Goal: Task Accomplishment & Management: Use online tool/utility

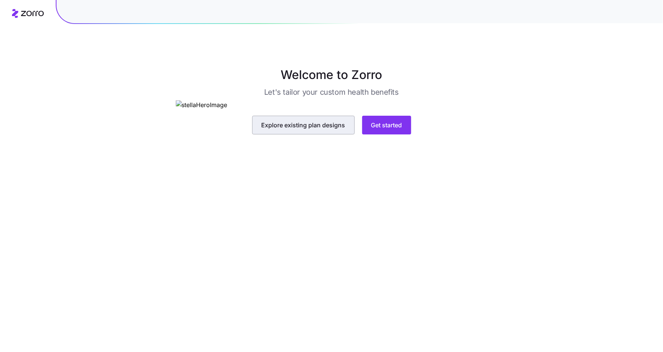
click at [302, 129] on span "Explore existing plan designs" at bounding box center [304, 124] width 84 height 9
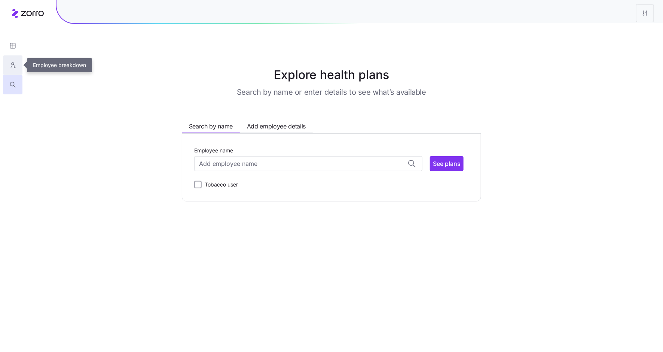
click at [11, 67] on icon "button" at bounding box center [12, 64] width 7 height 7
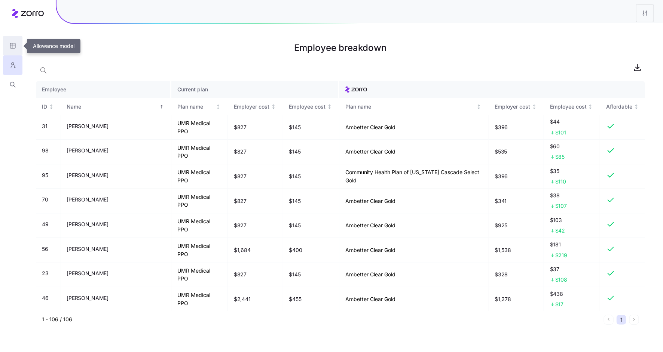
click at [12, 43] on icon "button" at bounding box center [12, 45] width 7 height 7
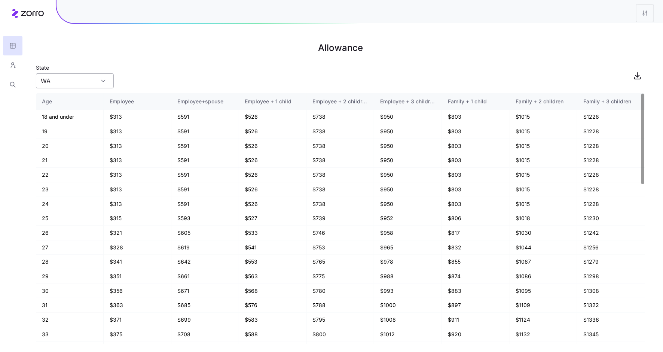
click at [67, 88] on input "WA" at bounding box center [75, 80] width 78 height 15
click at [67, 110] on div "AZ" at bounding box center [75, 116] width 72 height 14
type input "AZ"
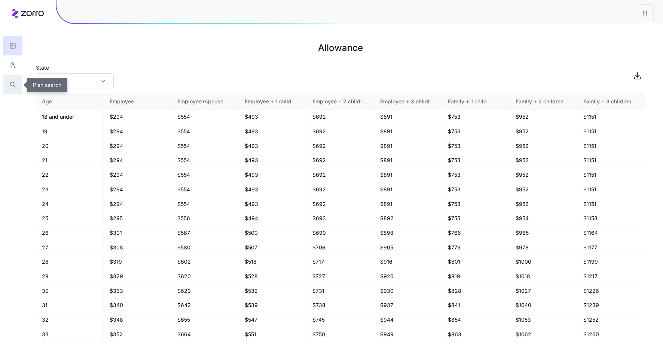
click at [15, 84] on icon "button" at bounding box center [12, 84] width 7 height 7
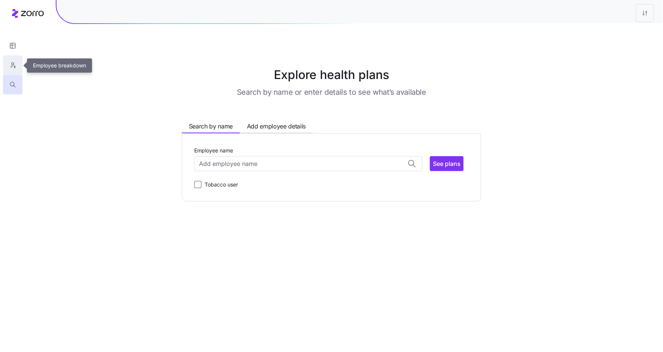
click at [13, 63] on icon "button" at bounding box center [13, 63] width 2 height 2
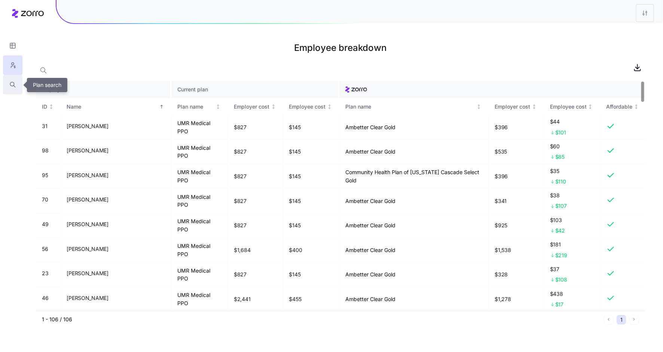
click at [12, 83] on icon "button" at bounding box center [12, 84] width 7 height 7
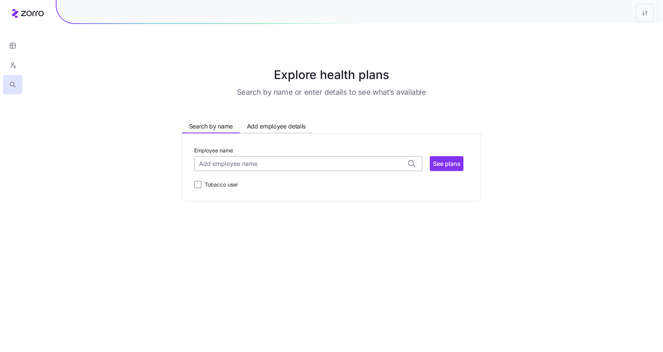
click at [222, 165] on input "Employee name" at bounding box center [308, 163] width 228 height 15
click at [233, 180] on span "[PERSON_NAME] ( 38 )" at bounding box center [229, 182] width 59 height 9
type input "[PERSON_NAME]"
click at [449, 160] on span "See plans" at bounding box center [447, 163] width 28 height 9
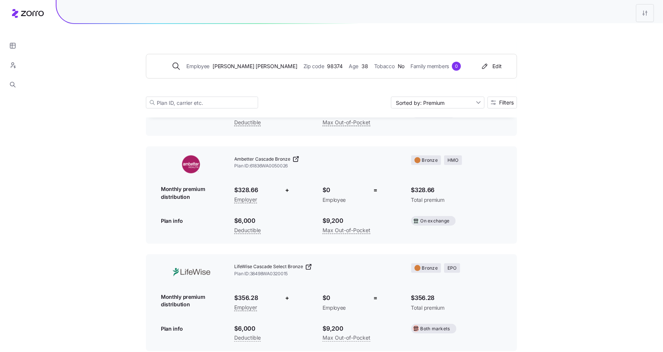
scroll to position [107, 0]
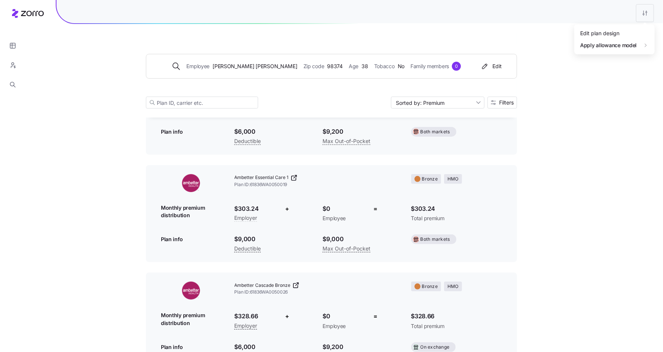
click at [633, 30] on div "Edit plan design" at bounding box center [614, 33] width 74 height 12
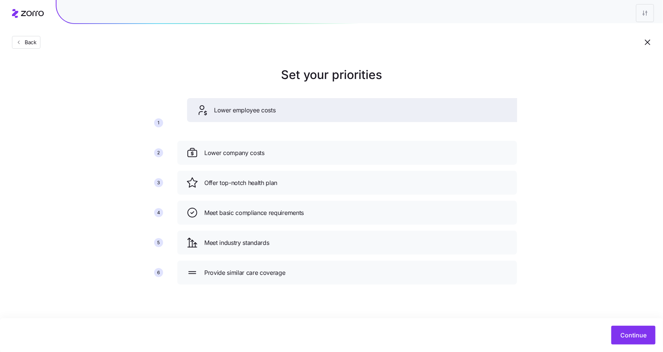
drag, startPoint x: 252, startPoint y: 157, endPoint x: 262, endPoint y: 114, distance: 43.8
click at [262, 114] on div "Lower employee costs" at bounding box center [357, 110] width 322 height 12
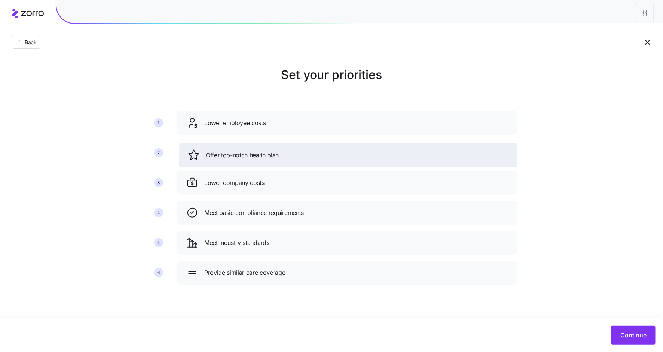
drag, startPoint x: 258, startPoint y: 182, endPoint x: 259, endPoint y: 153, distance: 28.5
click at [259, 153] on span "Offer top-notch health plan" at bounding box center [242, 154] width 73 height 9
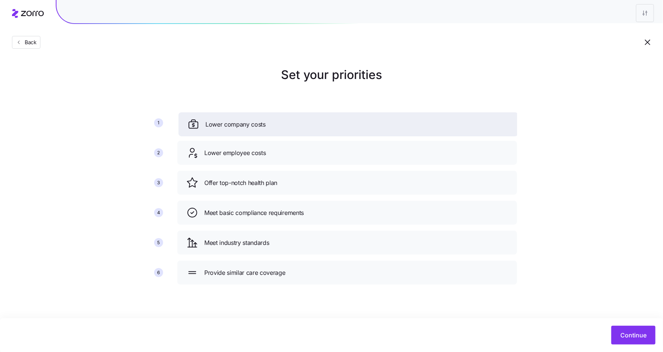
drag, startPoint x: 290, startPoint y: 182, endPoint x: 291, endPoint y: 124, distance: 58.0
click at [291, 124] on div "Lower company costs" at bounding box center [348, 124] width 322 height 12
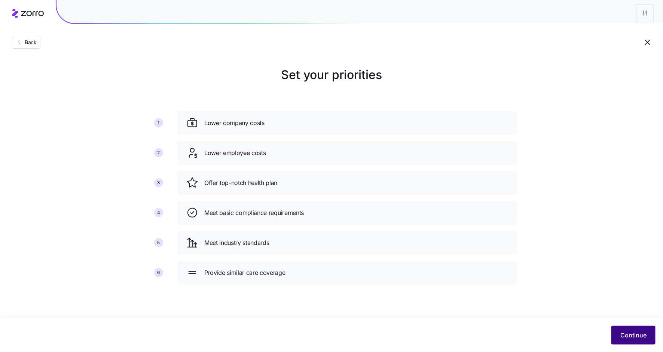
click at [633, 334] on span "Continue" at bounding box center [633, 334] width 26 height 9
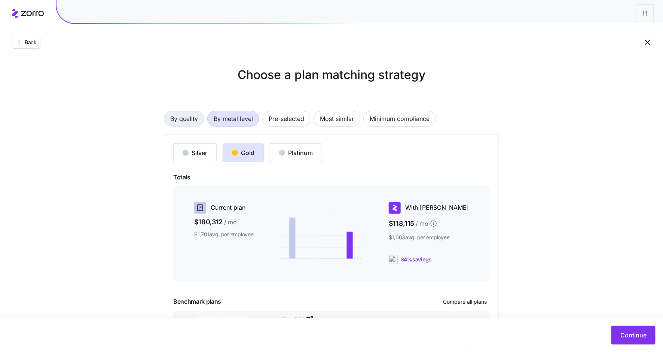
click at [193, 123] on span "By quality" at bounding box center [184, 118] width 28 height 15
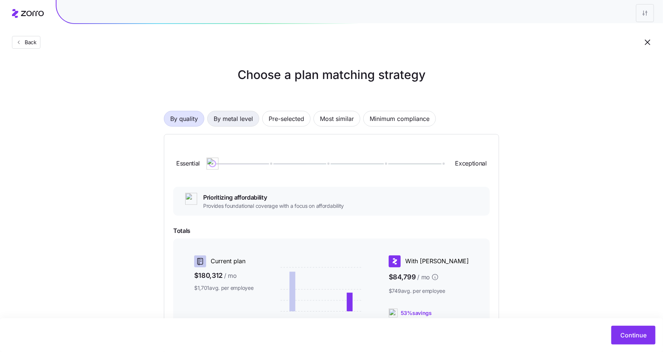
click at [237, 117] on span "By metal level" at bounding box center [233, 118] width 39 height 15
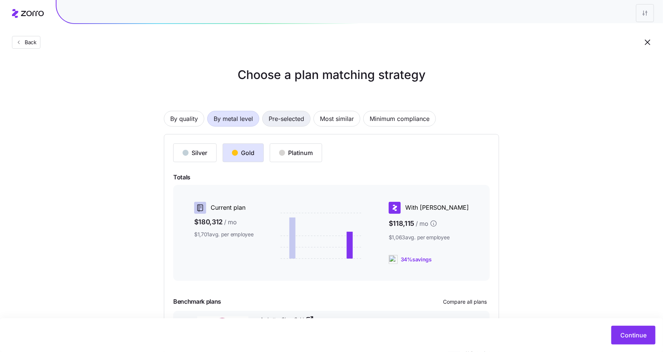
click at [281, 116] on span "Pre-selected" at bounding box center [287, 118] width 36 height 15
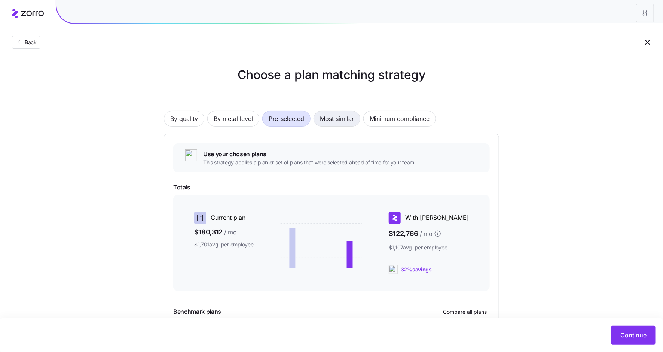
click at [333, 120] on span "Most similar" at bounding box center [337, 118] width 34 height 15
click at [403, 121] on span "Minimum compliance" at bounding box center [400, 118] width 60 height 15
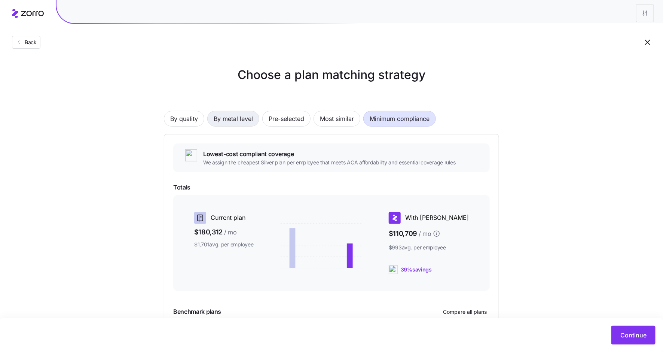
click at [222, 116] on span "By metal level" at bounding box center [233, 118] width 39 height 15
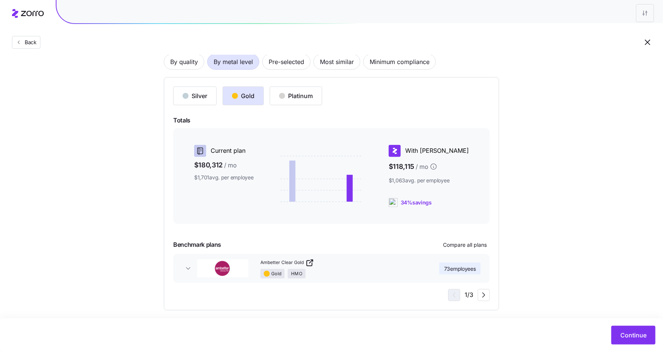
scroll to position [63, 0]
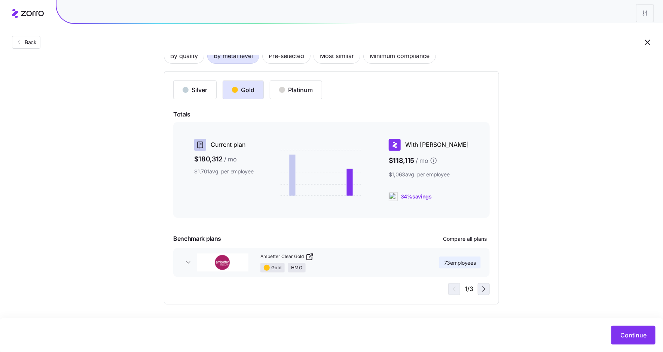
click at [488, 288] on icon "button" at bounding box center [483, 288] width 9 height 9
click at [484, 288] on icon "button" at bounding box center [484, 289] width 2 height 4
click at [453, 291] on icon "button" at bounding box center [453, 288] width 9 height 9
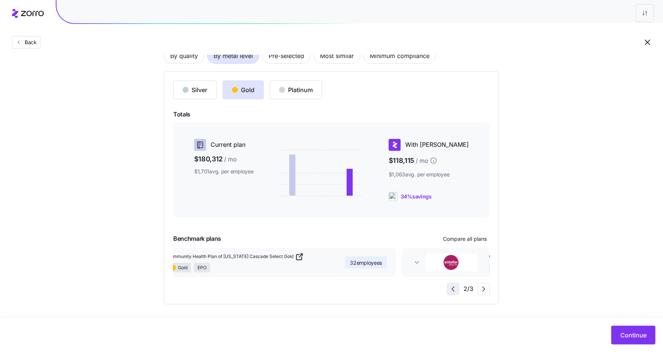
click at [453, 291] on icon "button" at bounding box center [453, 288] width 9 height 9
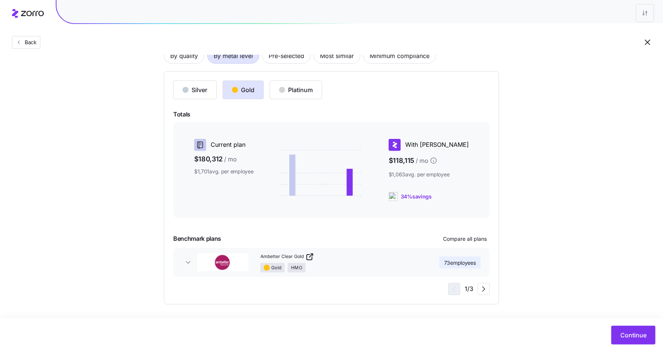
click at [188, 261] on icon "button" at bounding box center [187, 262] width 7 height 7
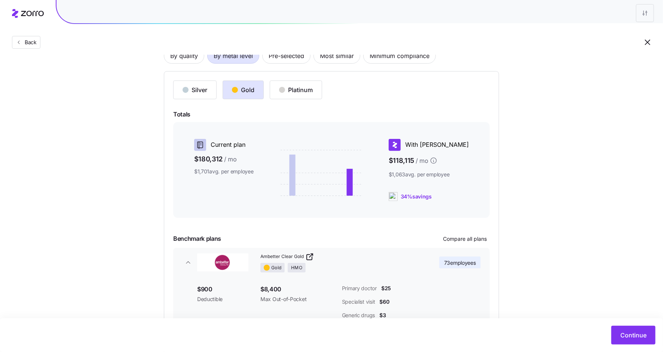
scroll to position [118, 0]
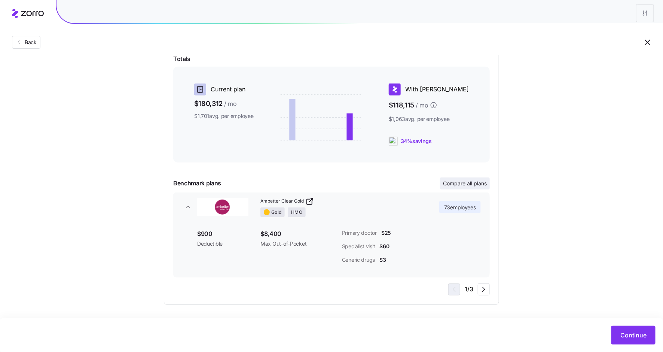
click at [445, 182] on span "Compare all plans" at bounding box center [465, 183] width 44 height 7
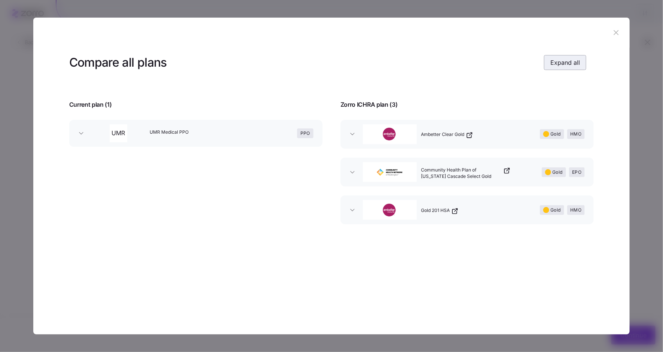
click at [556, 58] on span "Expand all" at bounding box center [565, 62] width 30 height 9
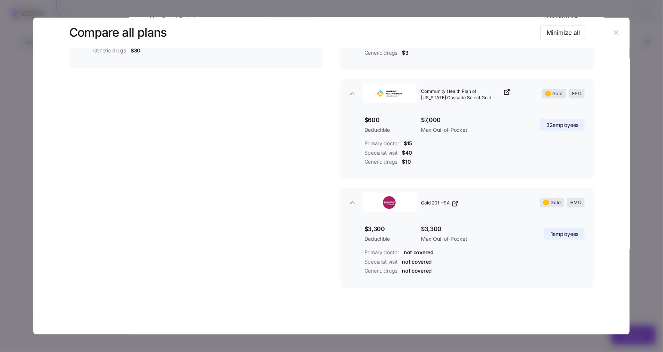
scroll to position [25, 0]
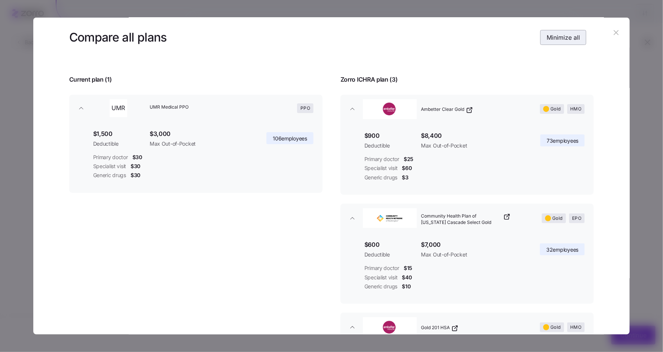
click at [551, 39] on span "Minimize all" at bounding box center [563, 37] width 33 height 9
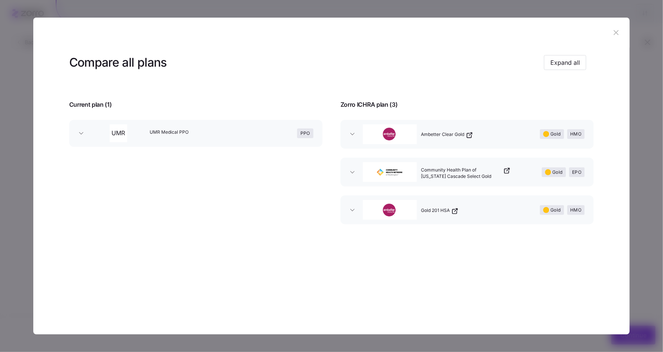
scroll to position [0, 0]
click at [352, 166] on button "Community Health Plan of [US_STATE] Cascade Select Gold Gold EPO" at bounding box center [466, 172] width 253 height 29
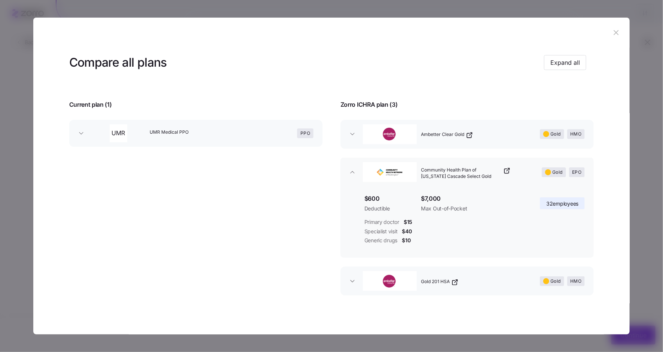
click at [353, 168] on icon "button" at bounding box center [352, 171] width 7 height 7
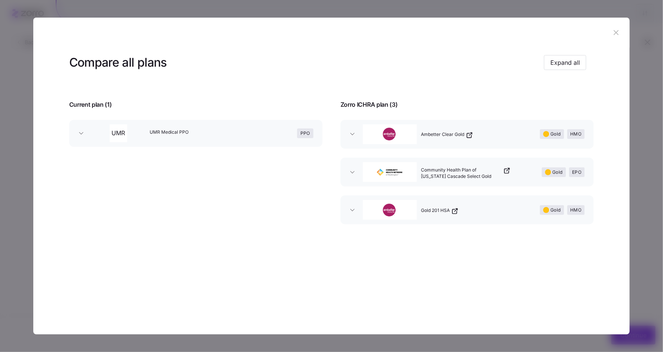
click at [618, 34] on icon "button" at bounding box center [616, 32] width 5 height 5
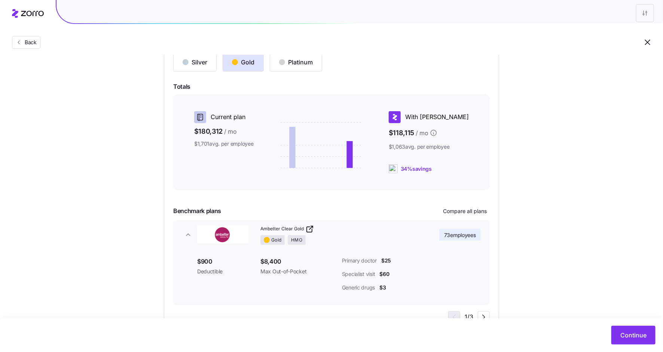
scroll to position [118, 0]
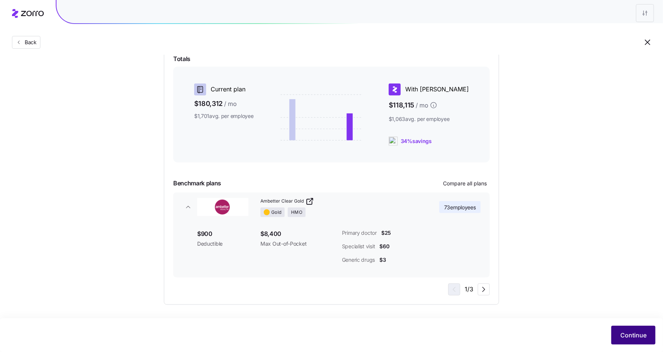
click at [635, 333] on span "Continue" at bounding box center [633, 334] width 26 height 9
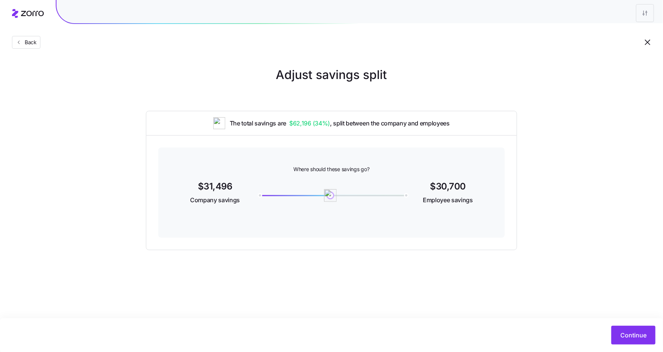
drag, startPoint x: 309, startPoint y: 195, endPoint x: 331, endPoint y: 195, distance: 22.1
click at [331, 195] on img at bounding box center [330, 195] width 13 height 13
click at [633, 332] on span "Continue" at bounding box center [633, 334] width 26 height 9
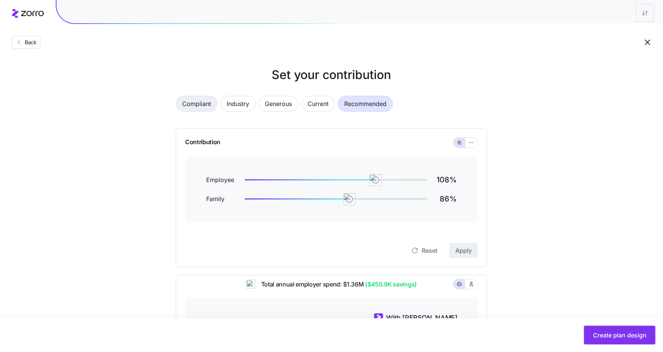
click at [196, 103] on span "Compliant" at bounding box center [196, 103] width 29 height 15
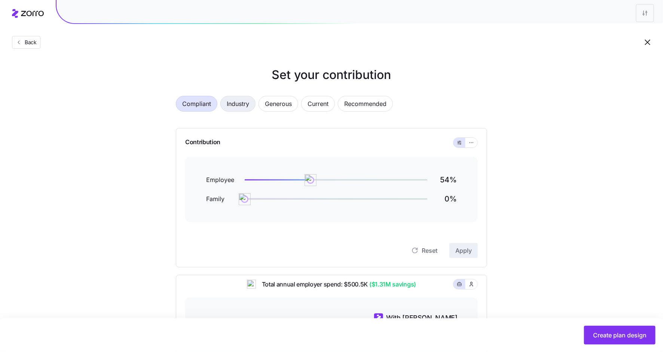
click at [239, 107] on span "Industry" at bounding box center [238, 103] width 22 height 15
click at [281, 106] on span "Generous" at bounding box center [278, 103] width 27 height 15
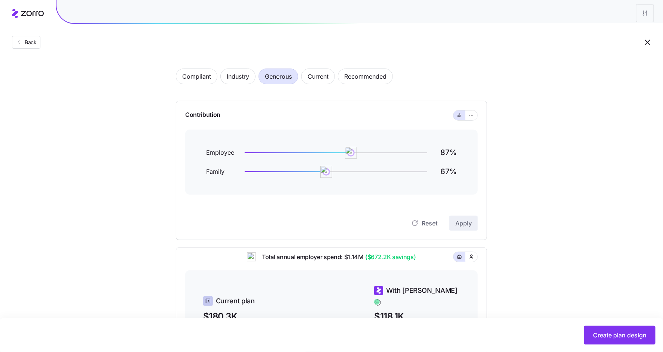
scroll to position [22, 0]
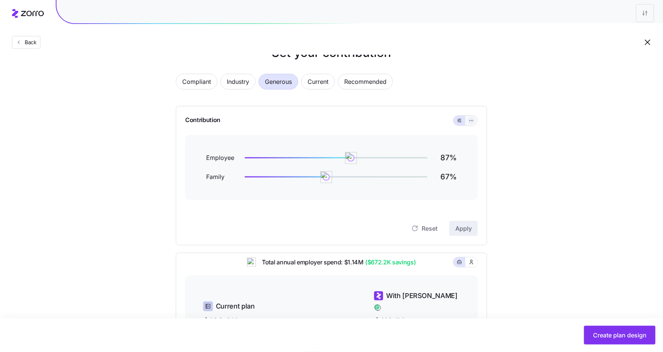
click at [471, 121] on icon "button" at bounding box center [471, 120] width 5 height 9
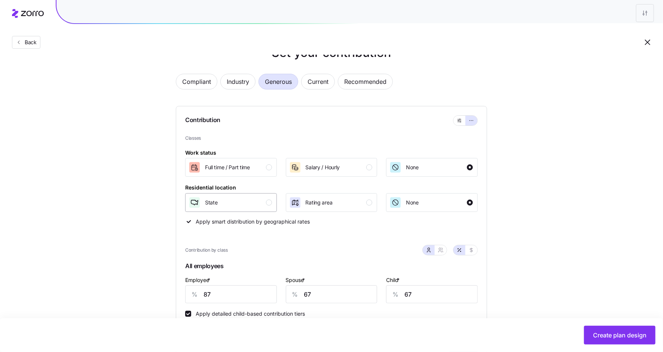
click at [238, 202] on div "State" at bounding box center [230, 202] width 83 height 12
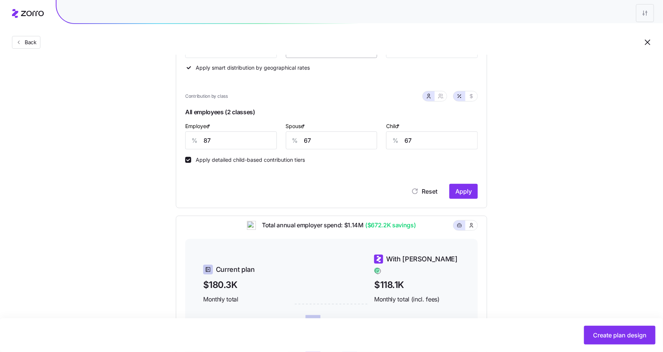
scroll to position [214, 0]
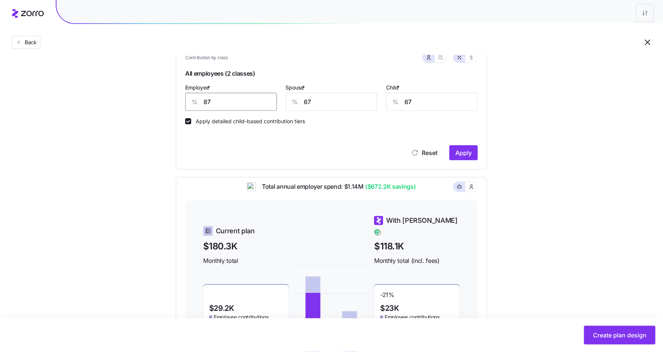
drag, startPoint x: 216, startPoint y: 103, endPoint x: 196, endPoint y: 103, distance: 20.2
click at [196, 103] on div "% 87" at bounding box center [231, 102] width 92 height 18
type input "95"
type input "85"
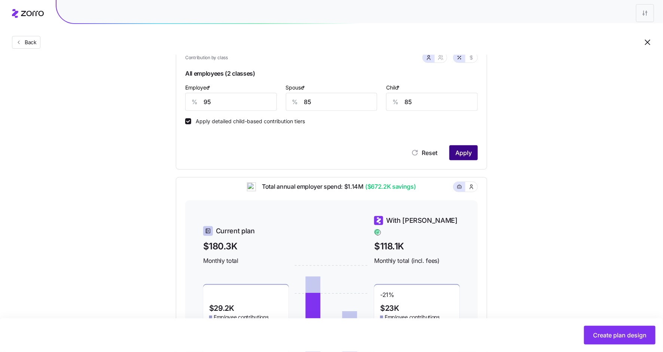
click at [457, 150] on span "Apply" at bounding box center [463, 152] width 16 height 9
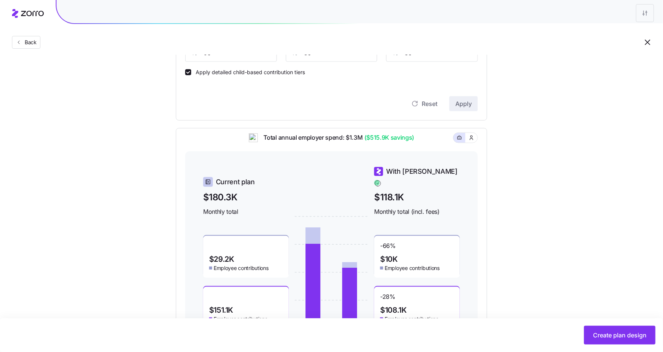
scroll to position [307, 0]
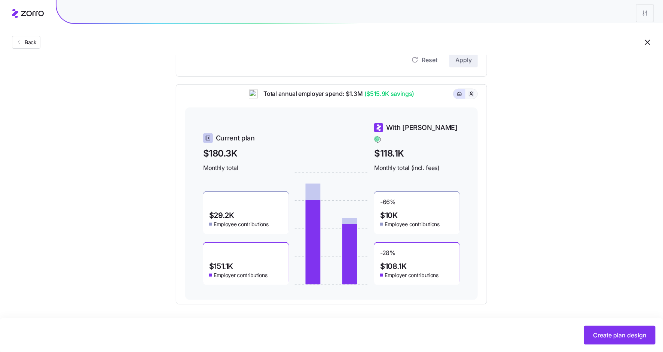
click at [469, 97] on button "button" at bounding box center [471, 94] width 6 height 6
click at [459, 96] on icon "button" at bounding box center [459, 93] width 5 height 9
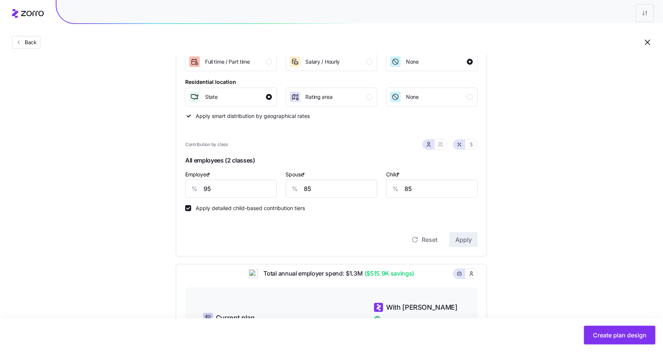
scroll to position [131, 0]
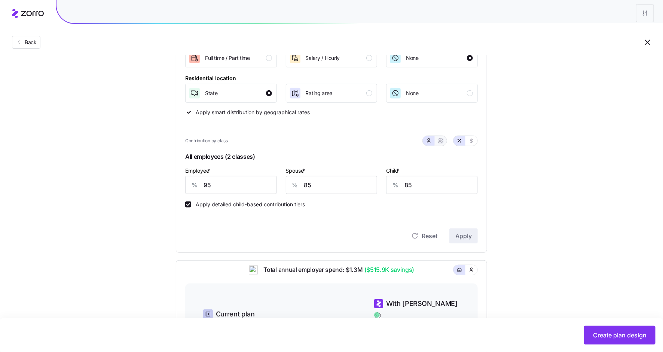
click at [441, 140] on icon "button" at bounding box center [441, 141] width 6 height 6
type input "90"
type input "91"
click at [431, 138] on icon "button" at bounding box center [429, 141] width 6 height 6
type input "85"
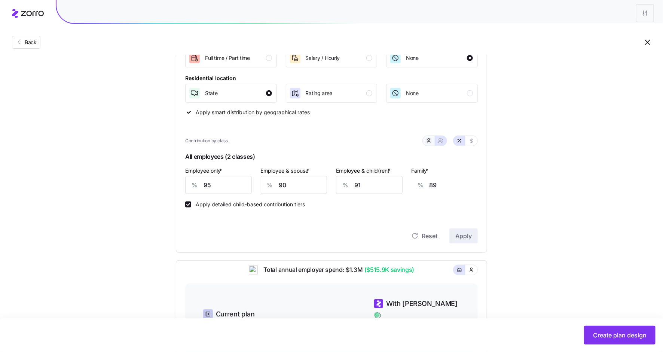
type input "85"
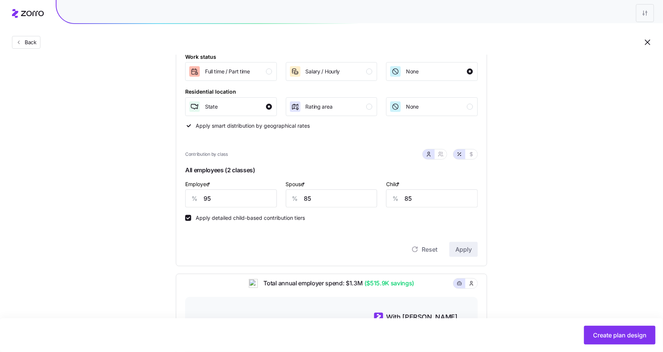
scroll to position [118, 0]
click at [443, 151] on span "button" at bounding box center [441, 154] width 6 height 6
type input "90"
type input "91"
click at [428, 155] on icon "button" at bounding box center [428, 155] width 3 height 1
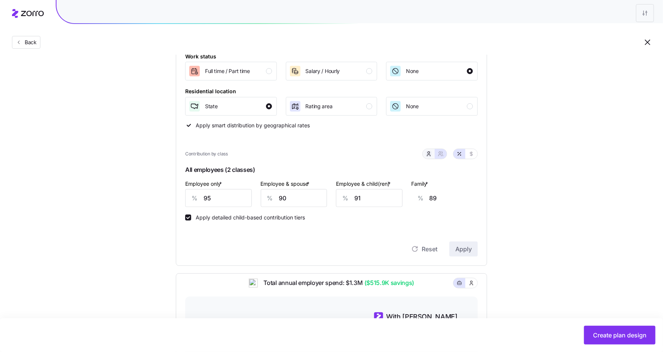
type input "85"
drag, startPoint x: 213, startPoint y: 199, endPoint x: 188, endPoint y: 199, distance: 24.3
click at [188, 199] on div "% 95" at bounding box center [231, 198] width 92 height 18
type input "90"
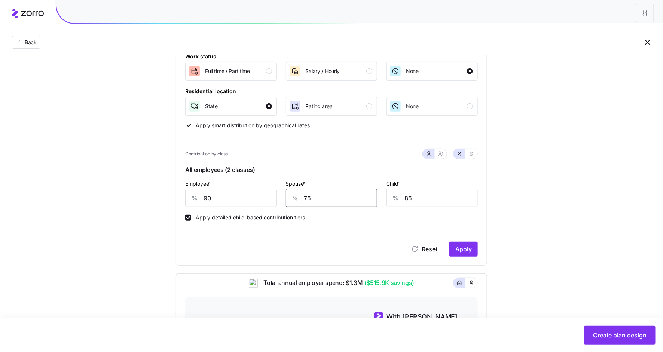
type input "75"
click at [461, 251] on span "Apply" at bounding box center [463, 248] width 16 height 9
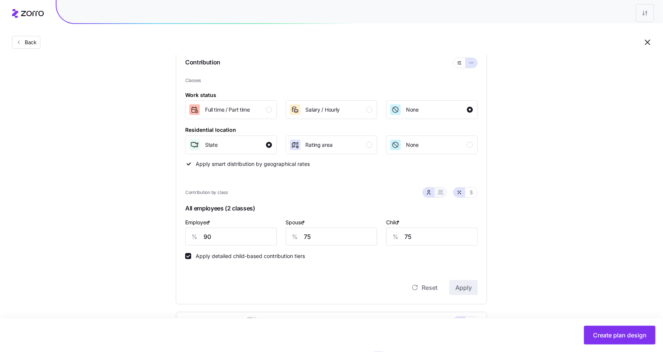
click at [439, 189] on icon "button" at bounding box center [441, 192] width 6 height 6
type input "83"
type input "84"
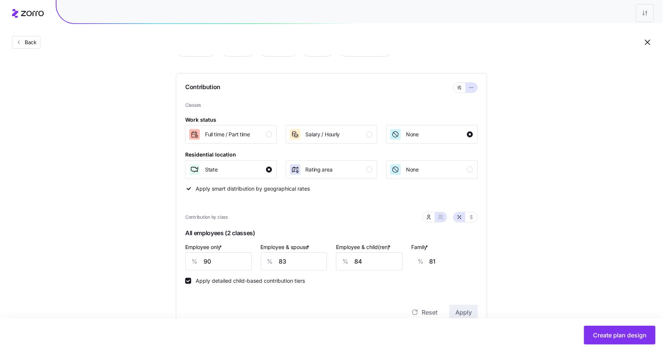
scroll to position [60, 0]
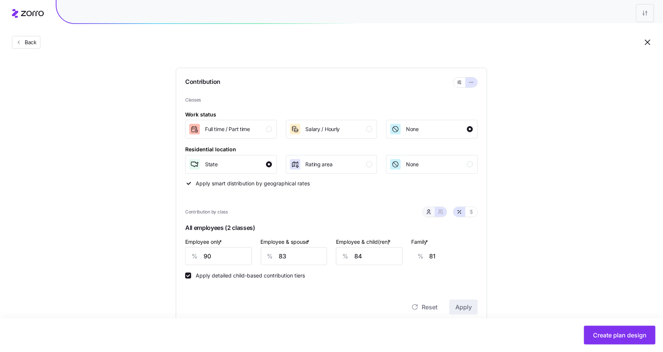
click at [431, 214] on button "button" at bounding box center [429, 212] width 6 height 6
type input "75"
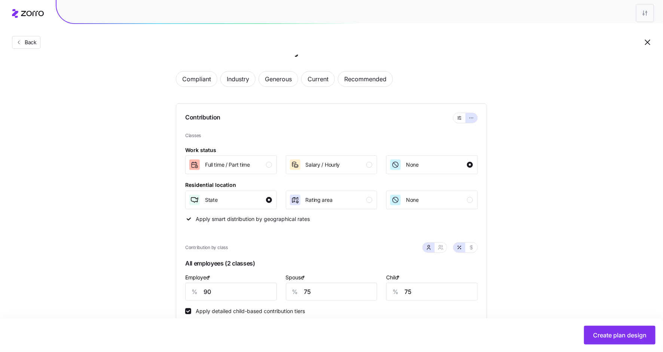
scroll to position [0, 0]
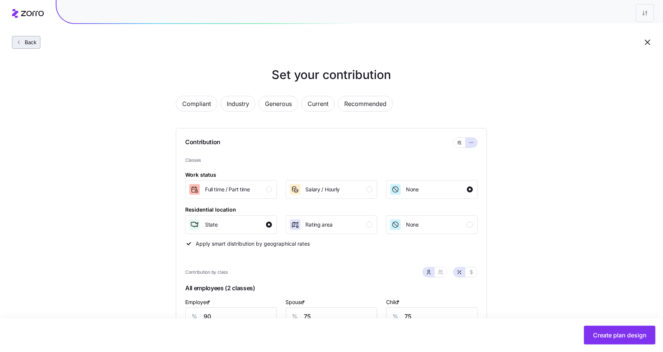
click at [33, 44] on span "Back" at bounding box center [29, 42] width 15 height 7
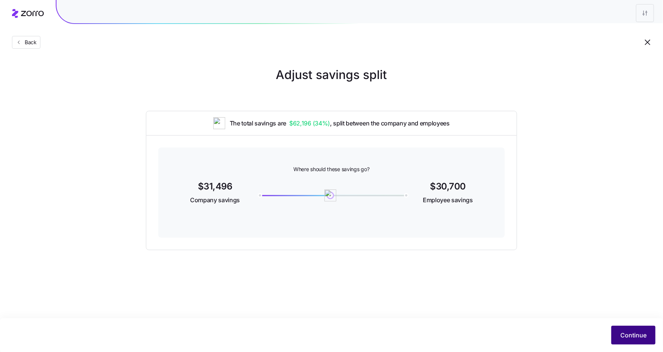
click at [635, 332] on span "Continue" at bounding box center [633, 334] width 26 height 9
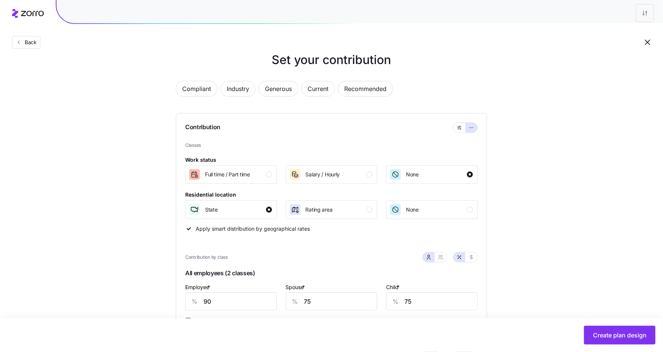
scroll to position [12, 0]
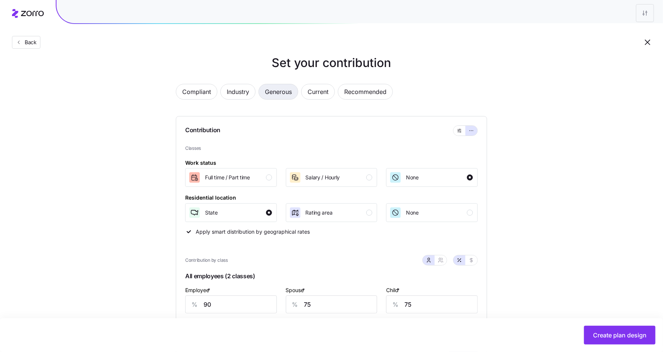
click at [276, 95] on span "Generous" at bounding box center [278, 91] width 27 height 15
type input "87"
type input "67"
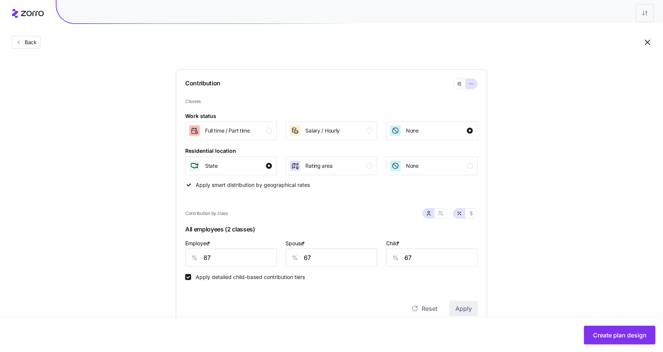
scroll to position [60, 0]
click at [462, 83] on icon "button" at bounding box center [459, 82] width 5 height 9
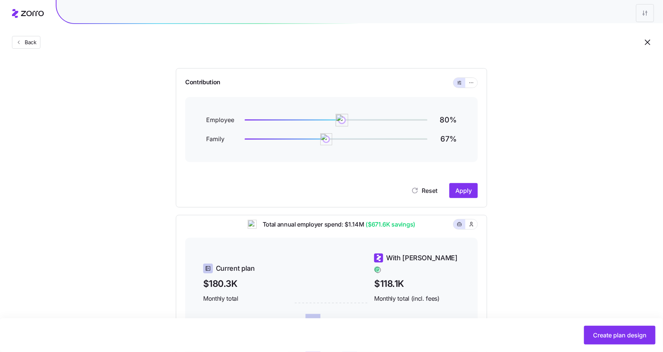
drag, startPoint x: 351, startPoint y: 122, endPoint x: 342, endPoint y: 123, distance: 9.0
click at [342, 123] on img at bounding box center [342, 120] width 13 height 13
click at [472, 82] on icon "button" at bounding box center [471, 82] width 5 height 9
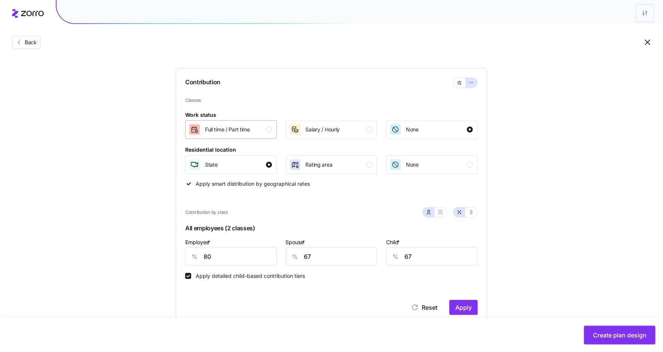
click at [270, 130] on div "button" at bounding box center [269, 129] width 6 height 6
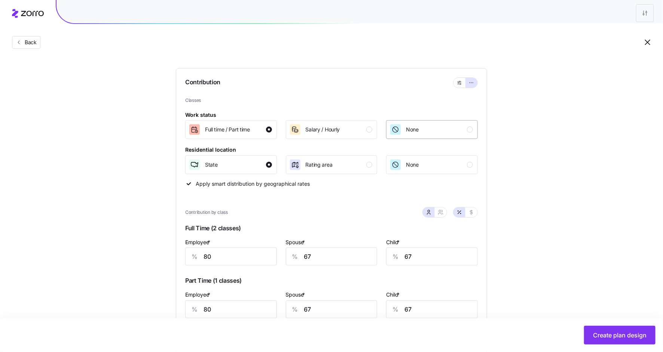
click at [443, 128] on div "None" at bounding box center [431, 129] width 83 height 12
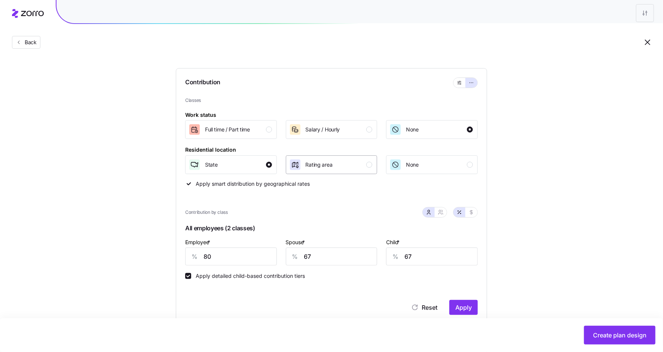
click at [341, 161] on div "Rating area" at bounding box center [330, 165] width 83 height 12
click at [242, 168] on div "State" at bounding box center [230, 165] width 83 height 12
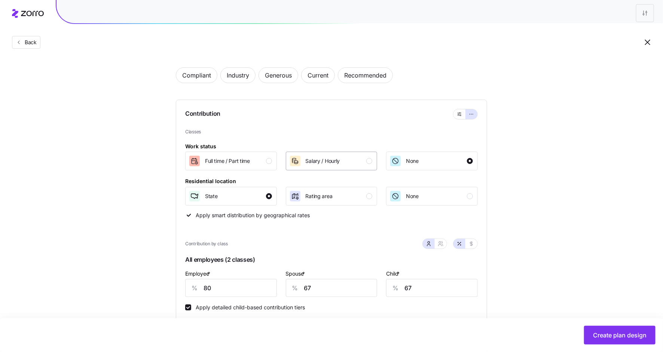
click at [316, 158] on span "Salary / Hourly" at bounding box center [323, 160] width 34 height 7
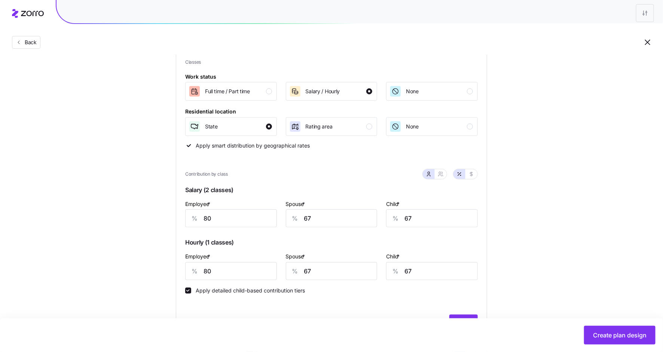
scroll to position [98, 0]
click at [370, 92] on div "button" at bounding box center [369, 92] width 6 height 6
click at [270, 122] on div "State" at bounding box center [230, 127] width 83 height 12
click at [420, 94] on div "None" at bounding box center [431, 92] width 83 height 12
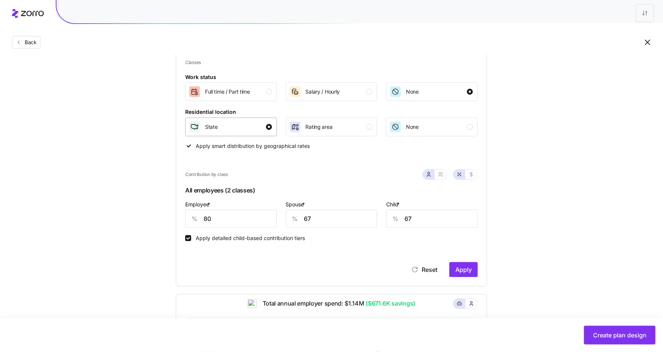
click at [237, 132] on div "State" at bounding box center [230, 127] width 83 height 12
click at [440, 173] on icon "button" at bounding box center [441, 174] width 6 height 6
type input "74"
type input "75"
click at [425, 173] on button "button" at bounding box center [429, 174] width 12 height 10
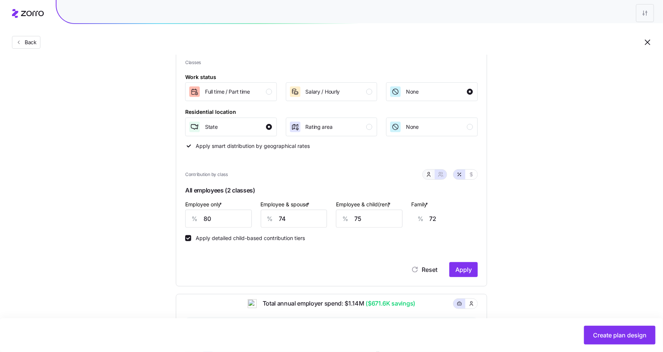
type input "67"
click at [443, 173] on icon "button" at bounding box center [441, 174] width 6 height 6
type input "74"
type input "75"
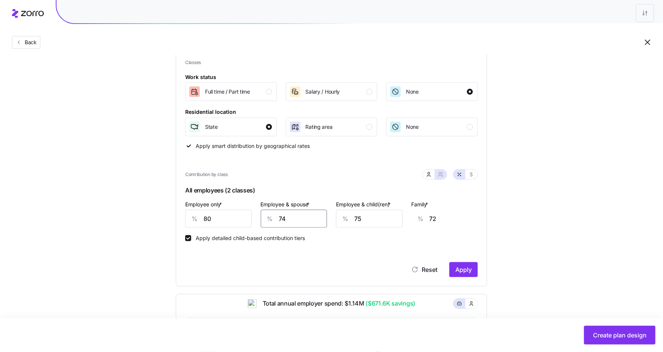
drag, startPoint x: 292, startPoint y: 215, endPoint x: 278, endPoint y: 220, distance: 15.0
click at [278, 220] on div "% 74" at bounding box center [294, 219] width 67 height 18
type input "8"
type input "22"
type input "80"
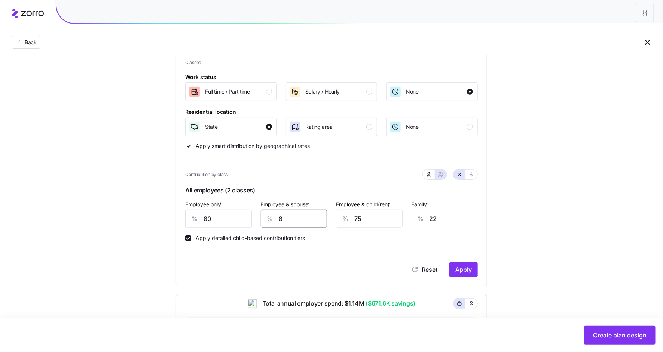
type input "77"
type input "80"
click at [462, 268] on span "Apply" at bounding box center [463, 269] width 16 height 9
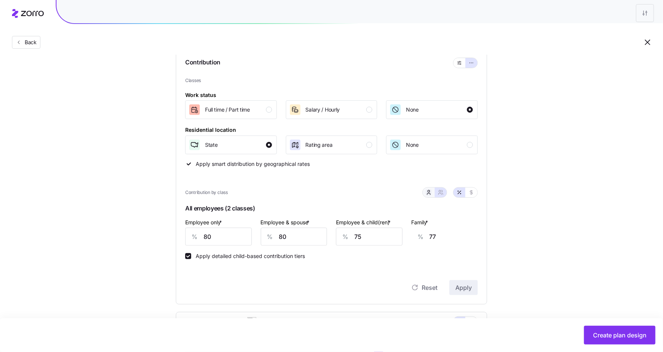
click at [428, 190] on icon "button" at bounding box center [429, 192] width 6 height 6
click at [315, 247] on div "Apply detailed child-based contribution tiers" at bounding box center [331, 251] width 293 height 13
click at [314, 237] on input "80" at bounding box center [332, 236] width 92 height 18
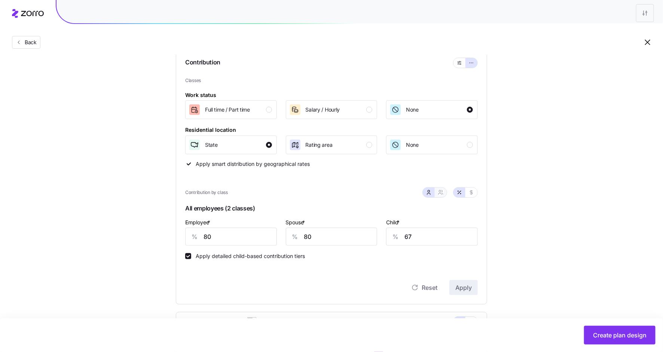
click at [445, 192] on button "button" at bounding box center [441, 192] width 12 height 10
type input "75"
click at [351, 236] on div "%" at bounding box center [345, 236] width 18 height 17
click at [356, 236] on input "75" at bounding box center [369, 236] width 67 height 18
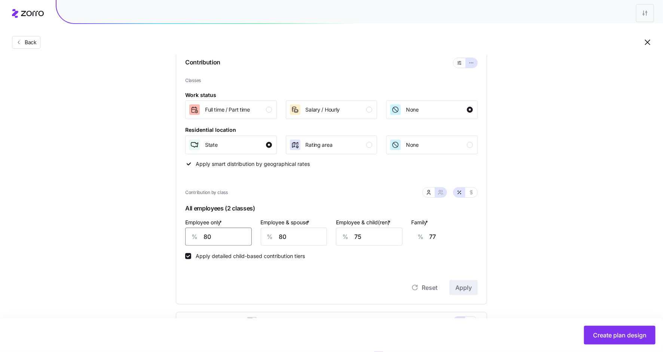
click at [216, 239] on input "80" at bounding box center [218, 236] width 67 height 18
type input "8"
type input "104"
type input "85"
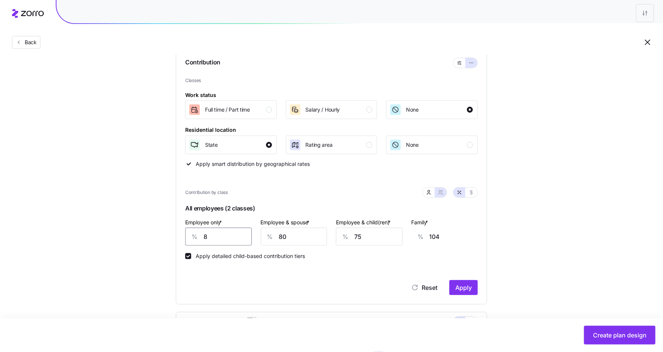
type input "75"
type input "85"
click at [469, 284] on span "Apply" at bounding box center [463, 287] width 16 height 9
click at [430, 193] on icon "button" at bounding box center [429, 192] width 6 height 6
type input "75"
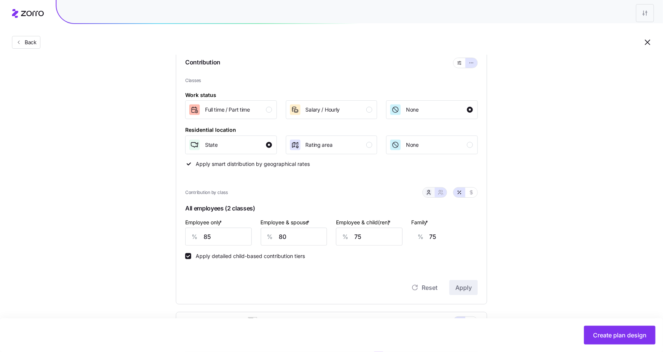
type input "59"
click at [442, 192] on icon "button" at bounding box center [441, 192] width 6 height 6
type input "80"
type input "75"
click at [425, 193] on button "button" at bounding box center [429, 192] width 12 height 10
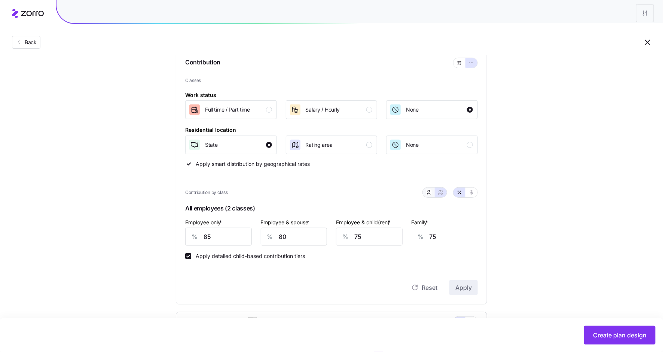
type input "75"
type input "59"
drag, startPoint x: 414, startPoint y: 235, endPoint x: 404, endPoint y: 235, distance: 9.7
click at [404, 235] on div "% 59" at bounding box center [432, 236] width 92 height 18
click at [445, 187] on div at bounding box center [435, 192] width 24 height 10
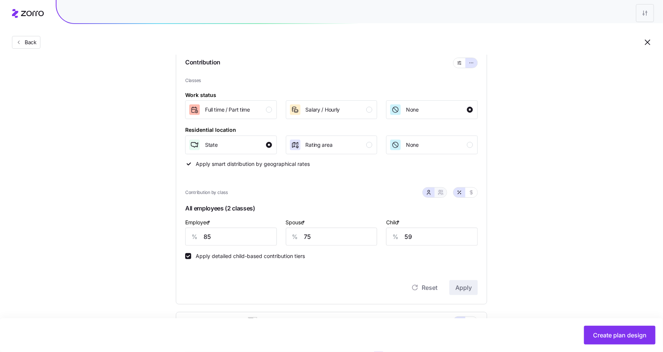
click at [440, 192] on icon "button" at bounding box center [441, 192] width 6 height 6
type input "80"
type input "75"
click at [427, 189] on icon "button" at bounding box center [429, 192] width 6 height 6
type input "75"
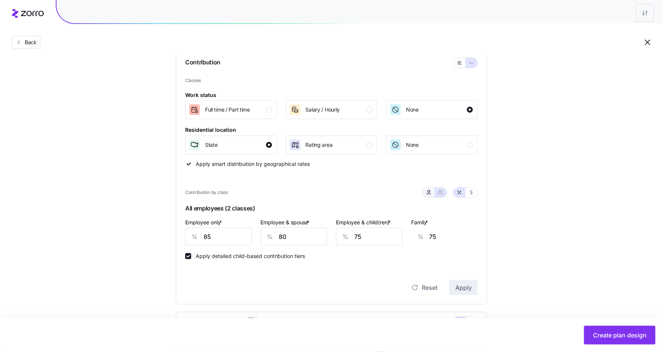
type input "59"
click at [442, 189] on icon "button" at bounding box center [441, 192] width 6 height 6
type input "80"
type input "75"
click at [608, 335] on span "Create plan design" at bounding box center [620, 334] width 54 height 9
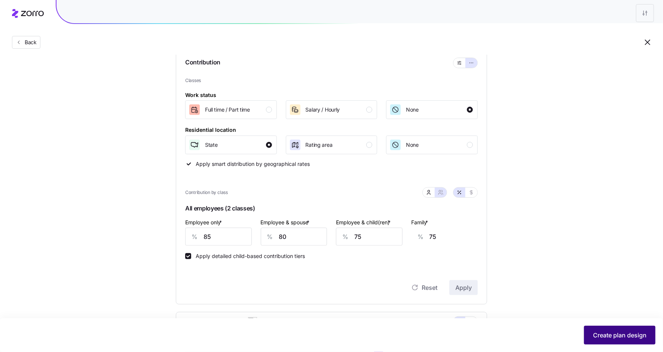
scroll to position [0, 0]
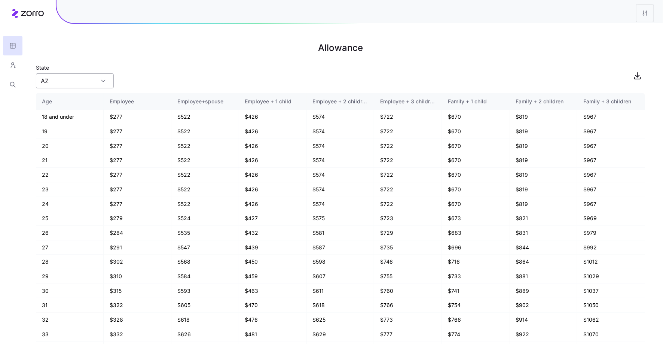
click at [72, 78] on input "AZ" at bounding box center [75, 80] width 78 height 15
click at [75, 111] on div "WA" at bounding box center [75, 116] width 72 height 14
type input "WA"
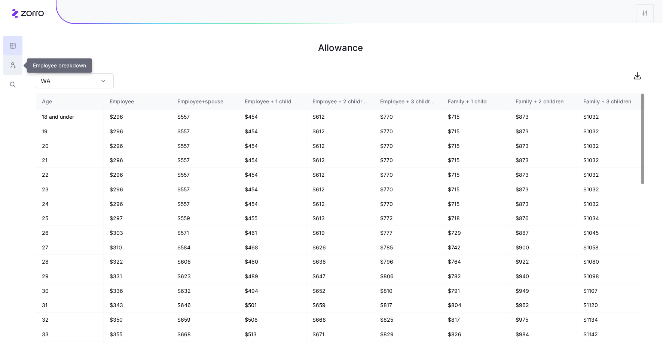
click at [12, 65] on icon "button" at bounding box center [12, 64] width 7 height 7
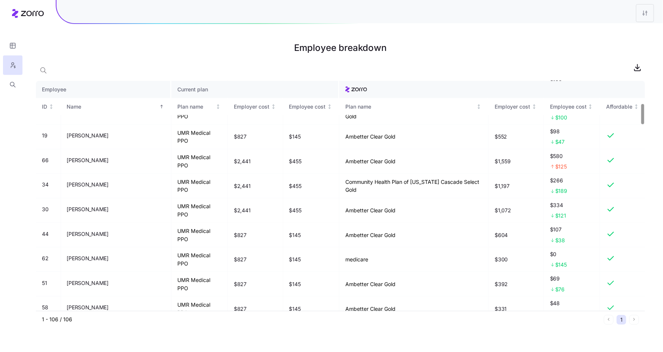
scroll to position [262, 0]
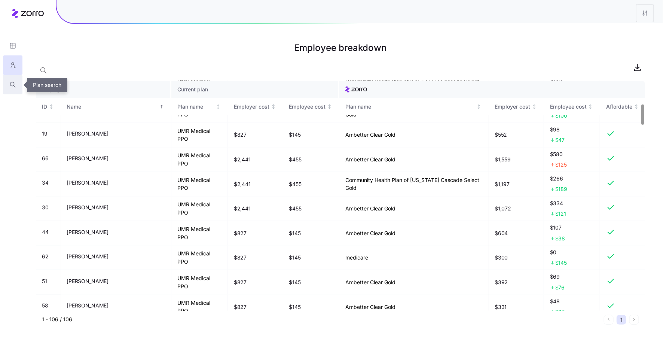
click at [12, 88] on icon "button" at bounding box center [12, 84] width 7 height 7
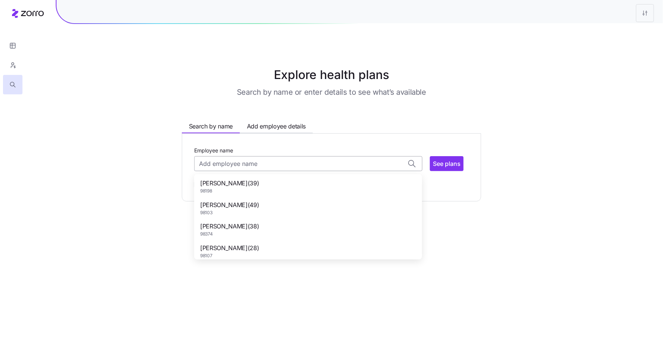
click at [233, 170] on input "Employee name" at bounding box center [308, 163] width 228 height 15
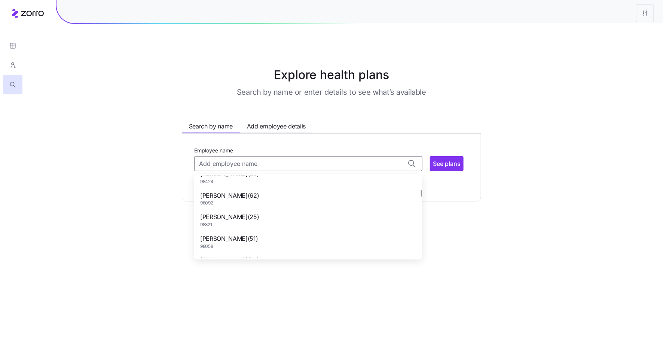
scroll to position [190, 0]
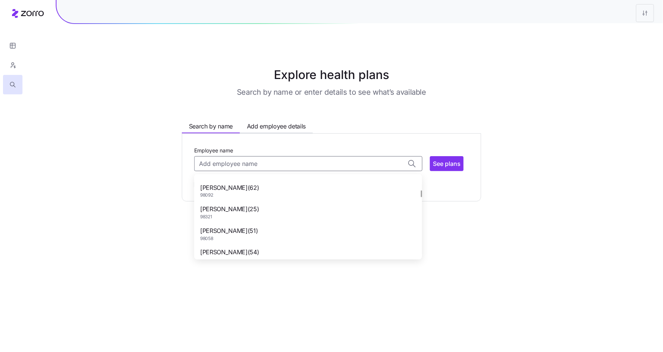
click at [242, 230] on span "[PERSON_NAME] ( 51 )" at bounding box center [229, 230] width 58 height 9
type input "[PERSON_NAME]"
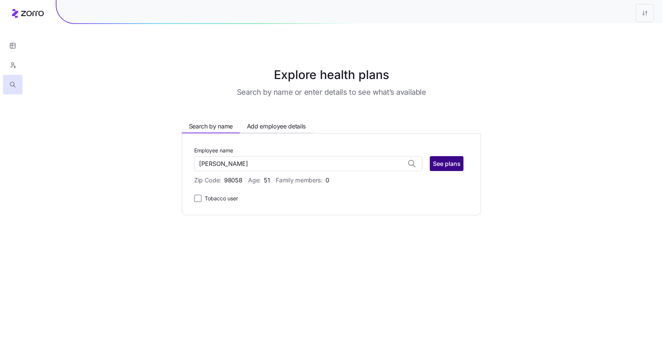
click at [435, 166] on span "See plans" at bounding box center [447, 163] width 28 height 9
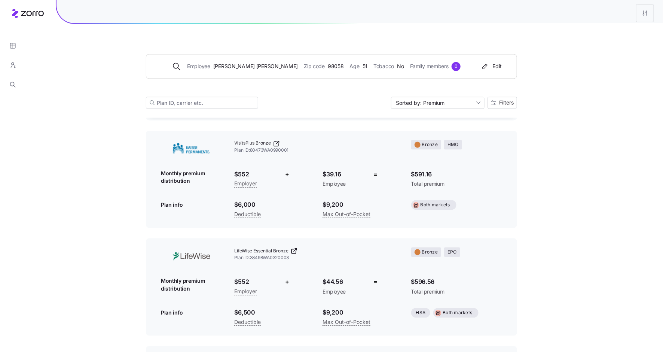
scroll to position [698, 0]
